Goal: Transaction & Acquisition: Purchase product/service

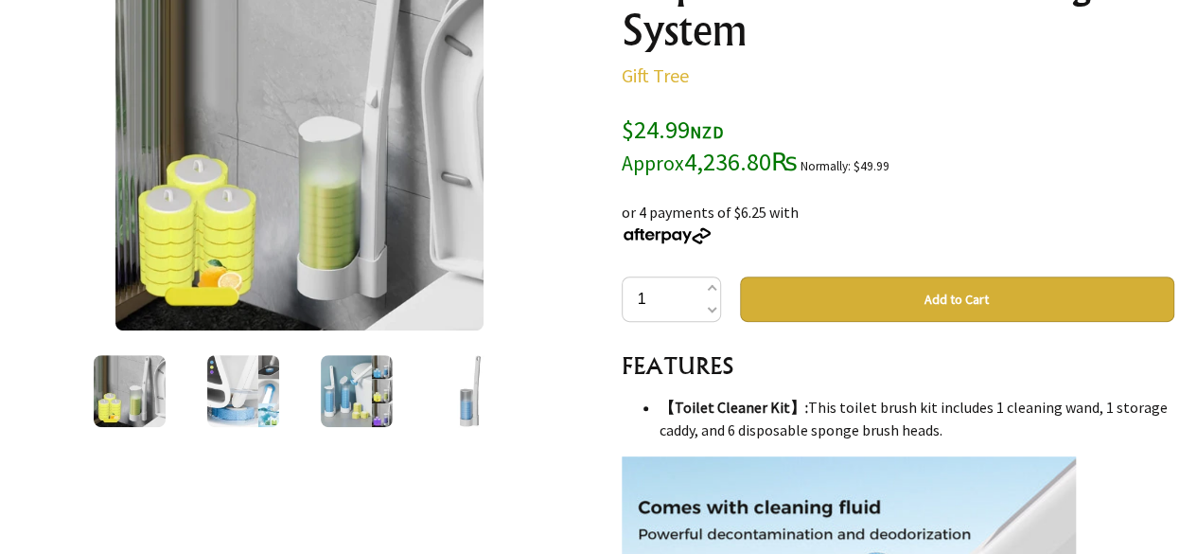
click at [212, 405] on img at bounding box center [243, 391] width 72 height 72
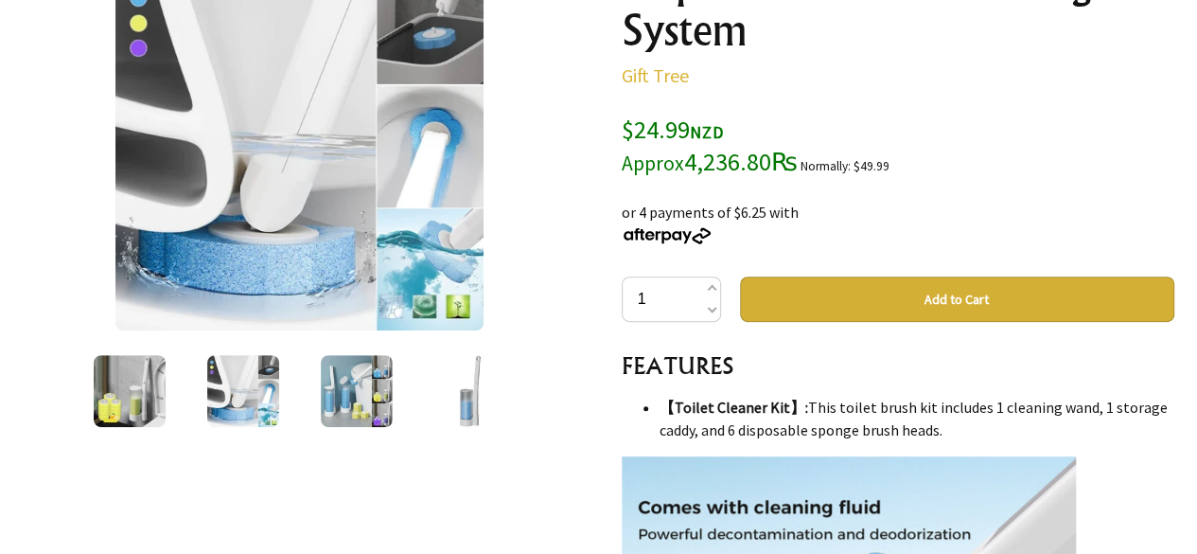
click at [339, 381] on img at bounding box center [357, 391] width 72 height 72
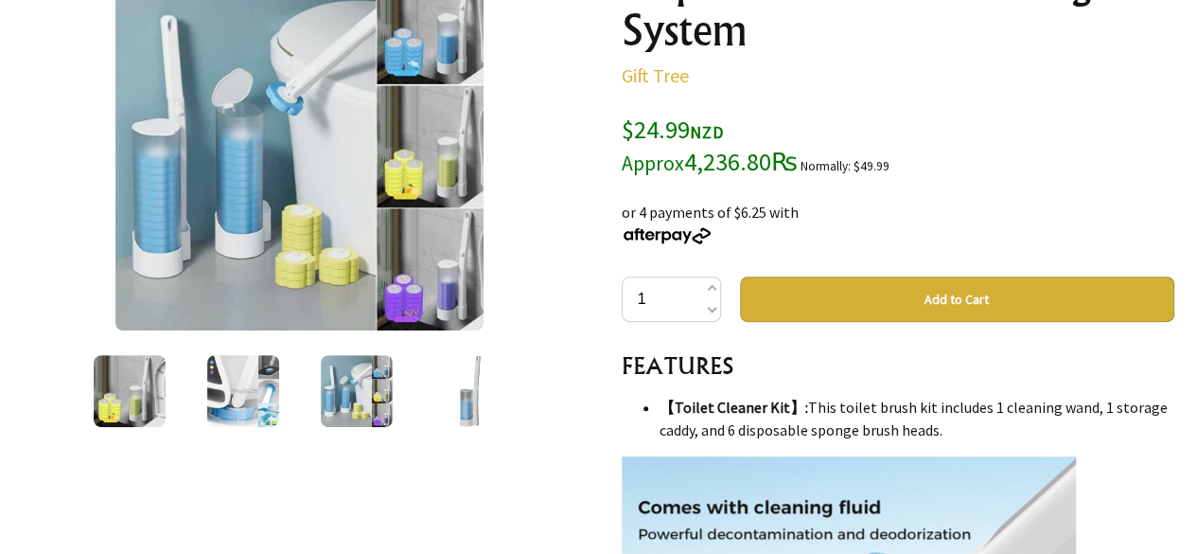
click at [432, 398] on div at bounding box center [471, 391] width 114 height 80
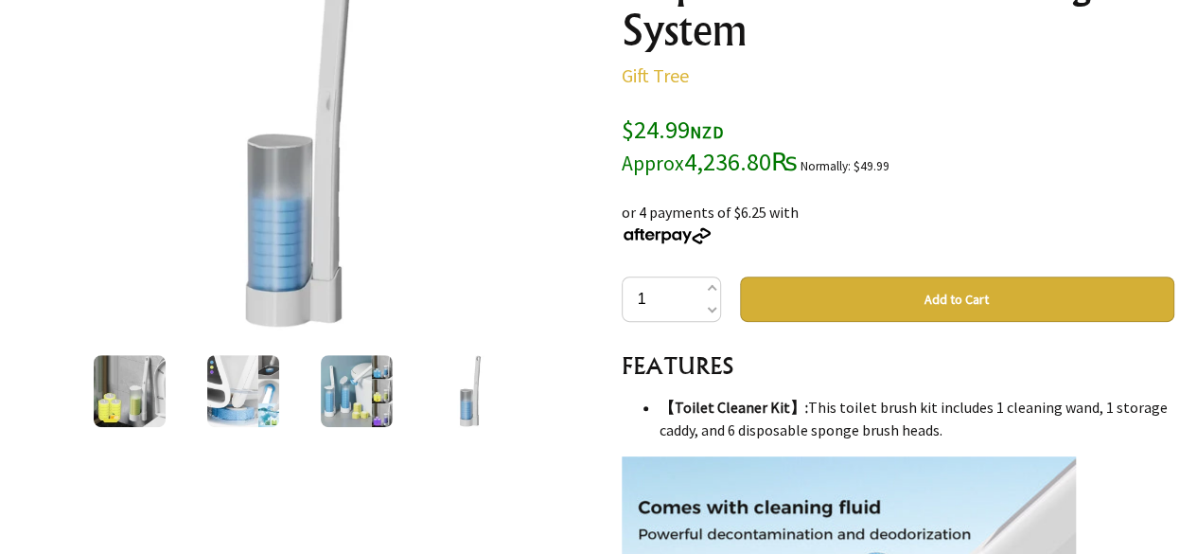
click at [373, 390] on img at bounding box center [357, 391] width 72 height 72
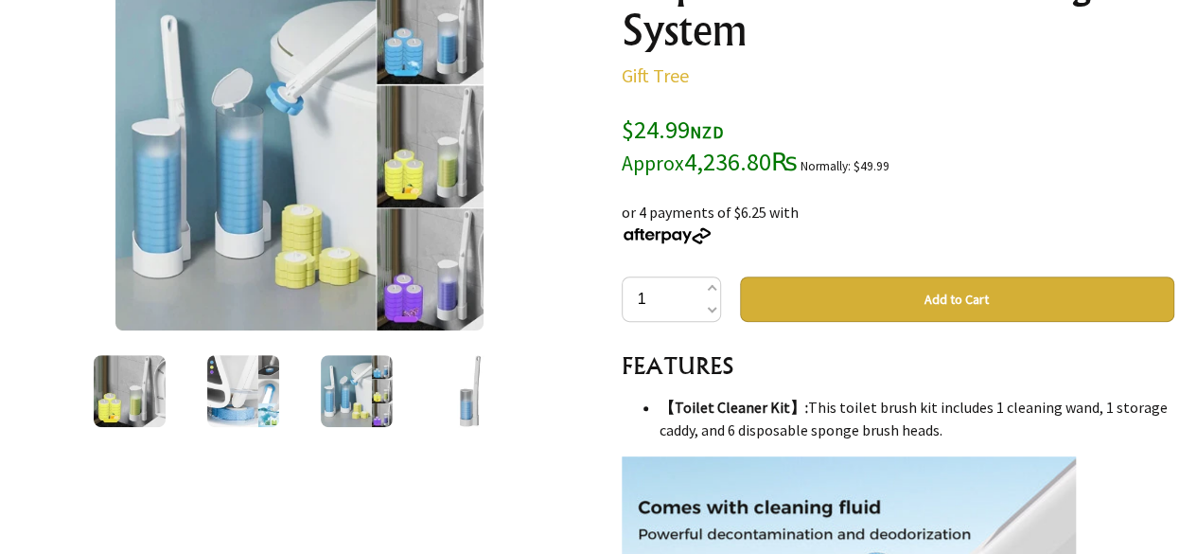
click at [257, 389] on img at bounding box center [243, 391] width 72 height 72
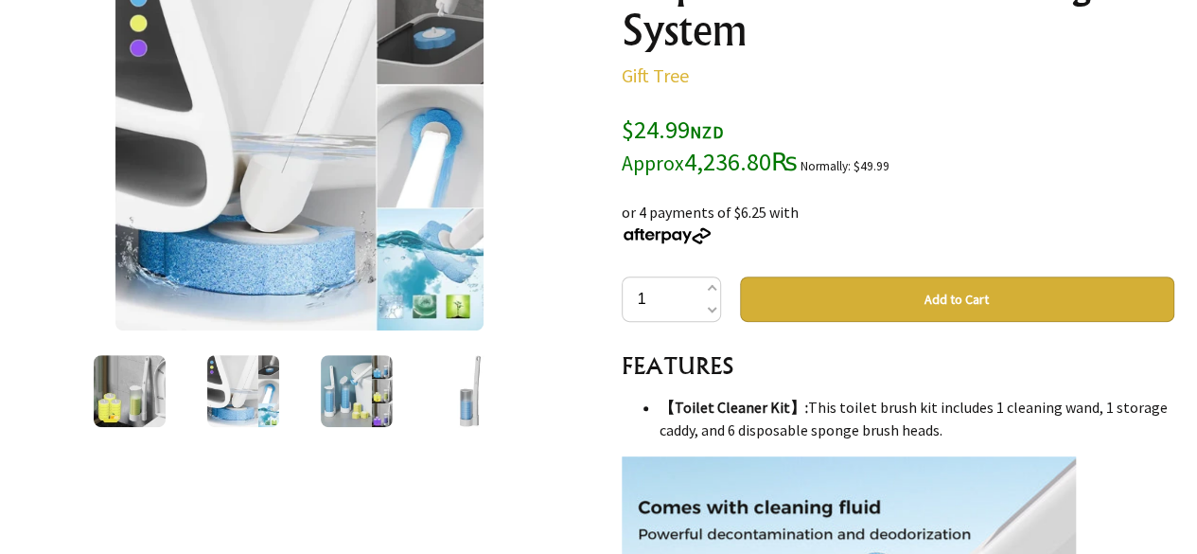
click at [199, 388] on div at bounding box center [243, 391] width 114 height 80
click at [170, 390] on div at bounding box center [130, 391] width 114 height 80
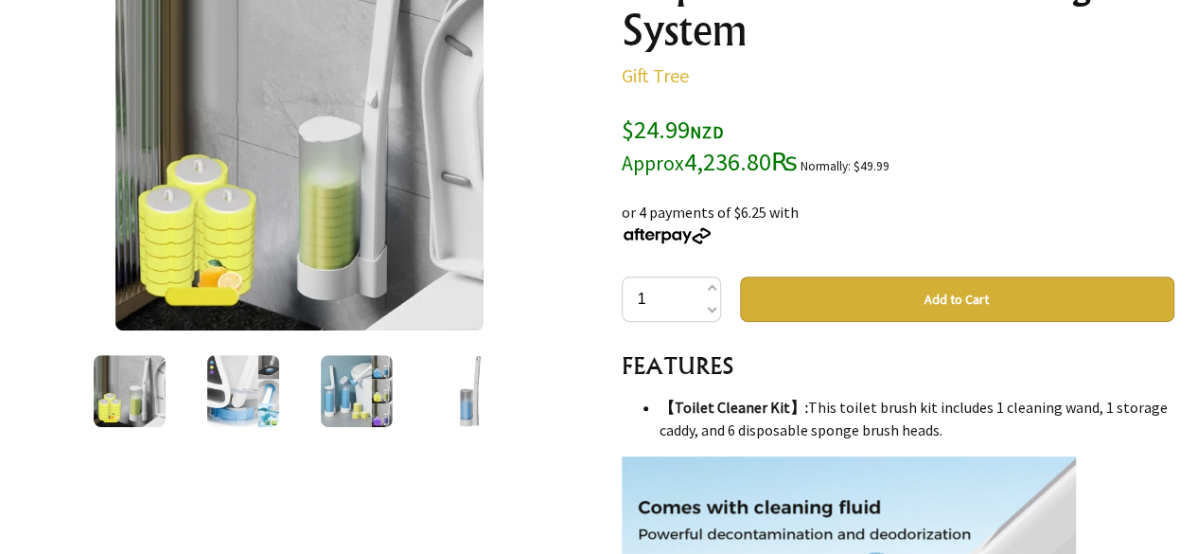
click at [133, 390] on img at bounding box center [130, 391] width 72 height 72
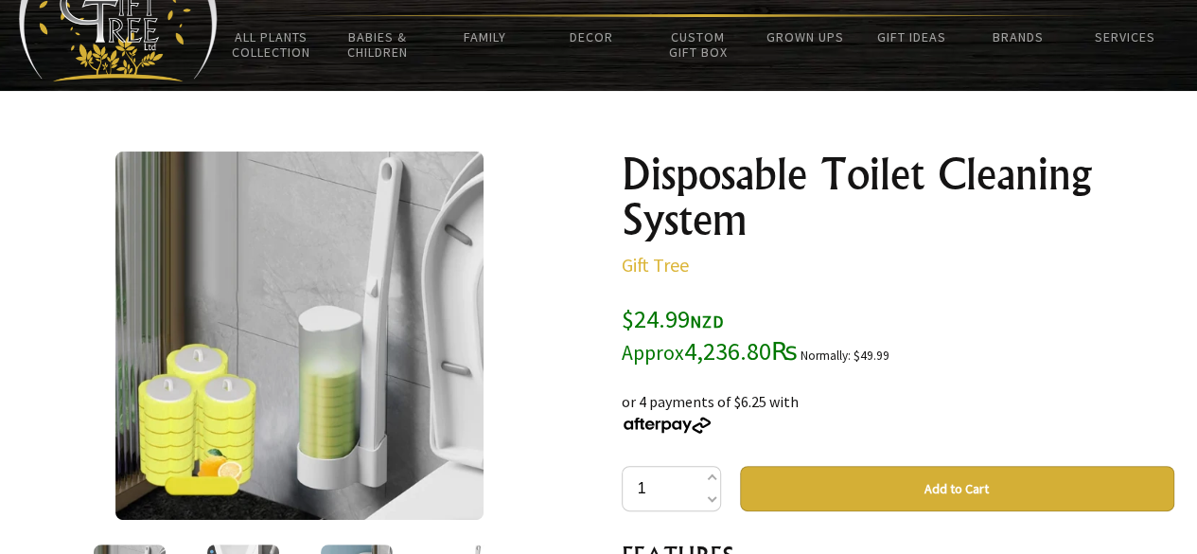
scroll to position [189, 0]
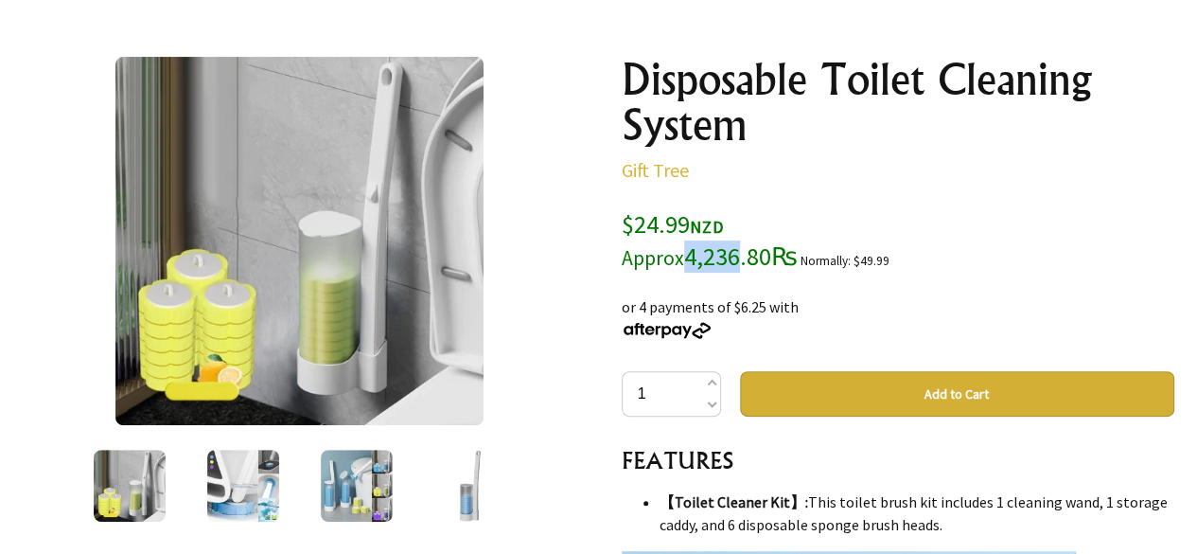
drag, startPoint x: 683, startPoint y: 253, endPoint x: 740, endPoint y: 270, distance: 59.3
click at [740, 270] on span "$24.99 NZD Approx 4,236.80₨" at bounding box center [710, 239] width 176 height 63
click at [858, 304] on div "50 % OFF: $25 off Normally: $49.99 or 4 payments of $6.25 with" at bounding box center [898, 307] width 553 height 68
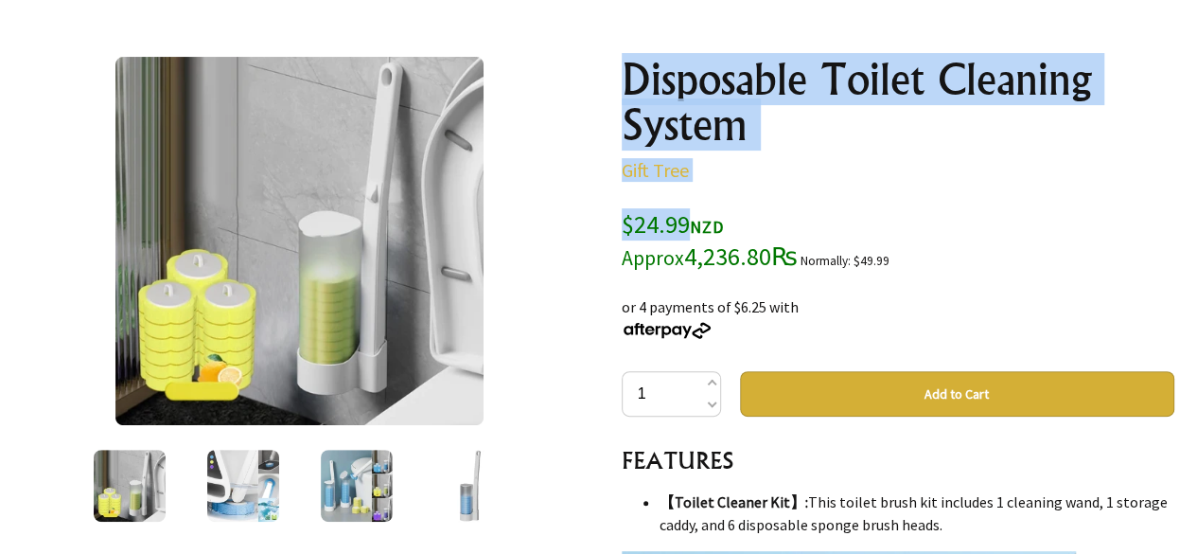
drag, startPoint x: 685, startPoint y: 221, endPoint x: 598, endPoint y: 232, distance: 87.7
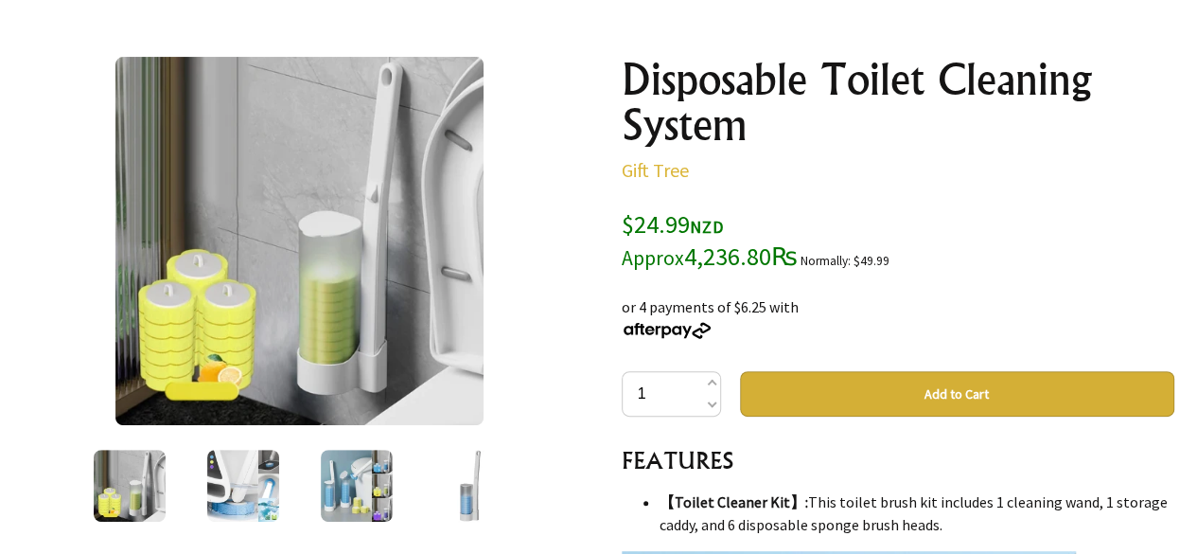
drag, startPoint x: 685, startPoint y: 221, endPoint x: 625, endPoint y: 233, distance: 61.8
click at [625, 233] on span "$24.99 NZD Approx 4,236.80₨" at bounding box center [710, 239] width 176 height 63
copy span "$24.99"
